Goal: Transaction & Acquisition: Purchase product/service

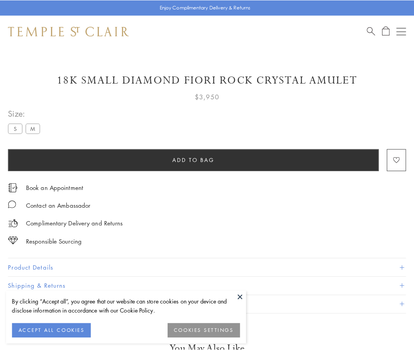
scroll to position [16, 0]
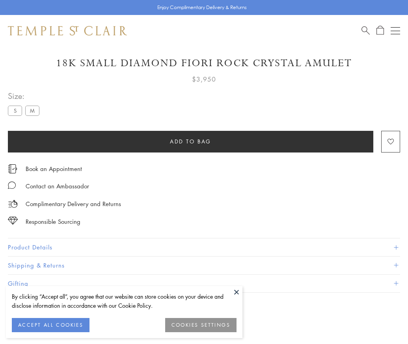
click at [190, 141] on span "Add to bag" at bounding box center [190, 141] width 41 height 9
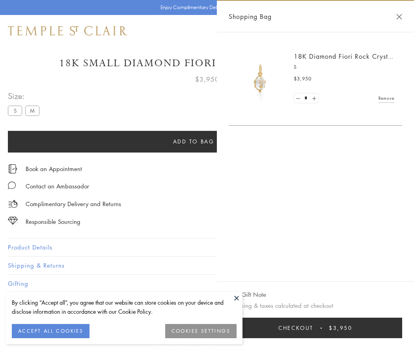
click at [315, 328] on button "Checkout $3,950" at bounding box center [316, 328] width 174 height 21
